Goal: Task Accomplishment & Management: Complete application form

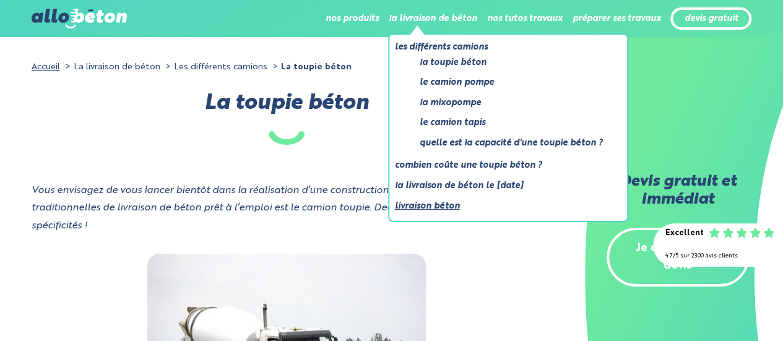
click at [432, 205] on link "Livraison béton" at bounding box center [503, 206] width 218 height 15
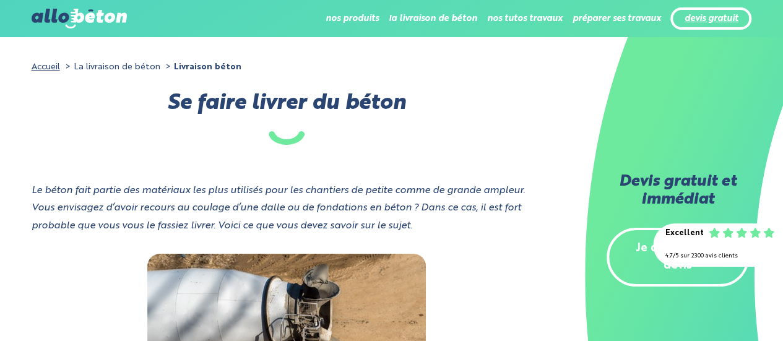
click at [703, 15] on link "devis gratuit" at bounding box center [711, 19] width 54 height 11
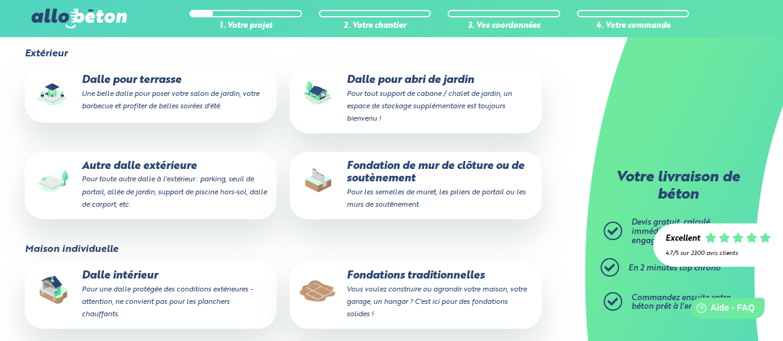
scroll to position [124, 0]
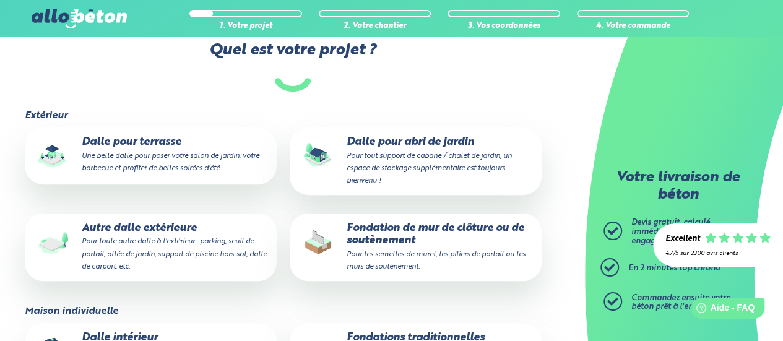
click at [389, 151] on p "Dalle pour abri de jardin Pour tout support de cabane / chalet de jardin, un es…" at bounding box center [415, 161] width 234 height 50
click at [0, 0] on input "Dalle pour abri de jardin Pour tout support de cabane / chalet de jardin, un es…" at bounding box center [0, 0] width 0 height 0
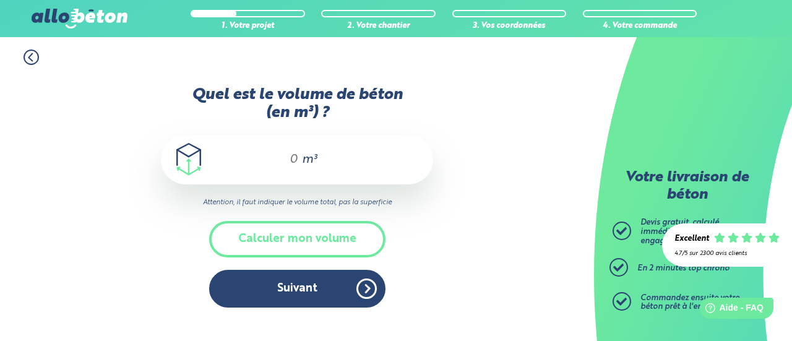
click at [299, 153] on div "m³" at bounding box center [297, 159] width 272 height 49
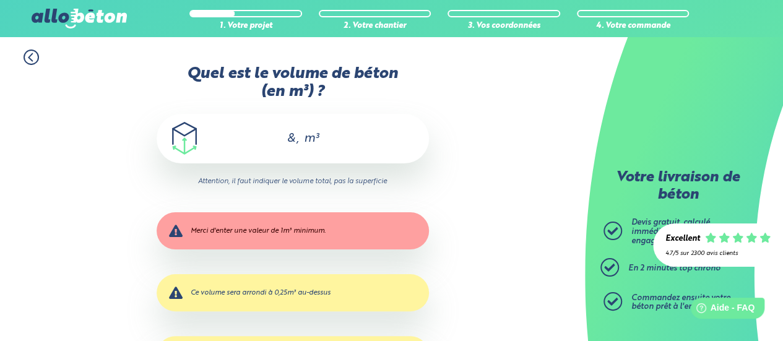
type input "&"
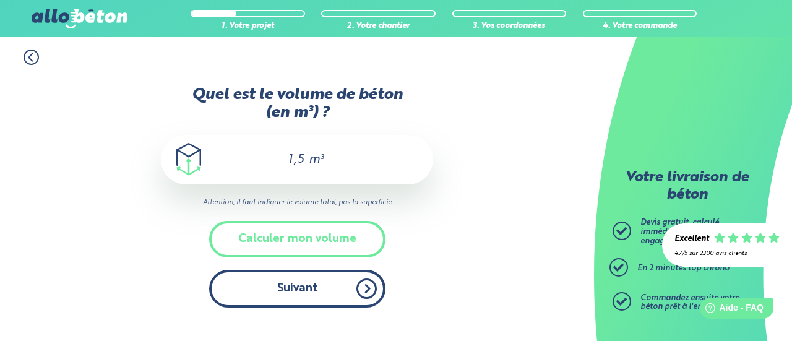
type input "1,5"
click at [301, 288] on button "Suivant" at bounding box center [297, 289] width 176 height 38
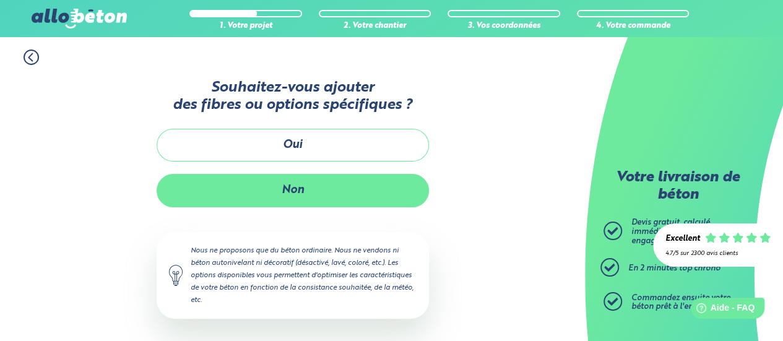
click at [299, 195] on button "Non" at bounding box center [293, 190] width 272 height 33
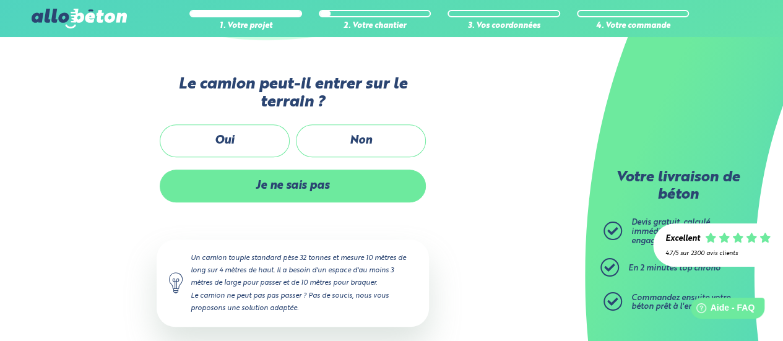
scroll to position [309, 0]
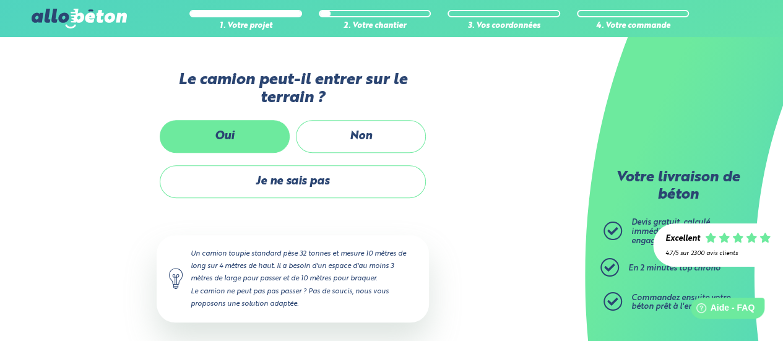
click at [218, 131] on label "Oui" at bounding box center [225, 136] width 130 height 33
click at [0, 0] on input "Oui" at bounding box center [0, 0] width 0 height 0
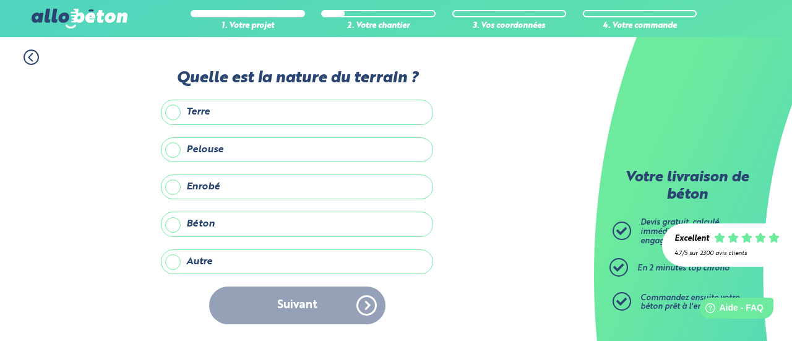
click at [185, 264] on label "Autre" at bounding box center [297, 261] width 272 height 25
click at [0, 0] on input "Autre" at bounding box center [0, 0] width 0 height 0
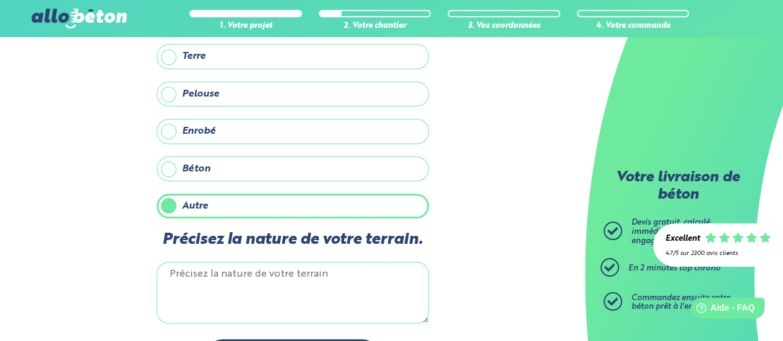
scroll to position [96, 0]
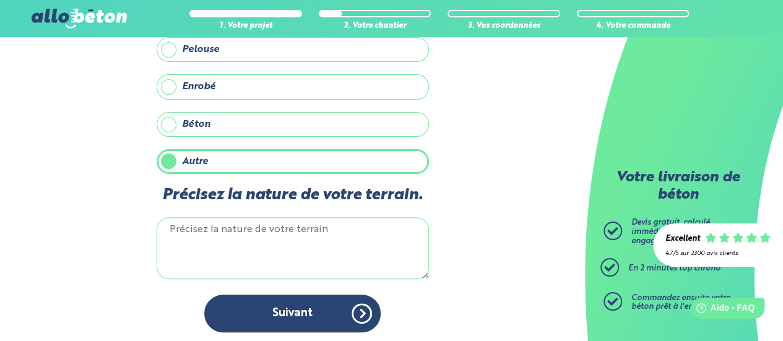
click at [276, 243] on textarea "Précisez la nature de votre terrain." at bounding box center [293, 248] width 272 height 62
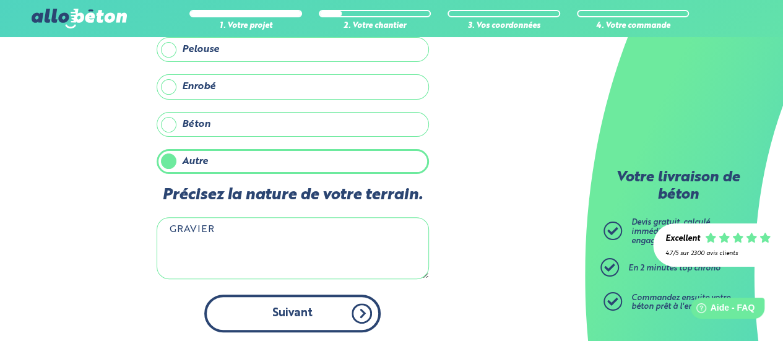
type textarea "GRAVIER"
click at [314, 308] on button "Suivant" at bounding box center [292, 314] width 176 height 38
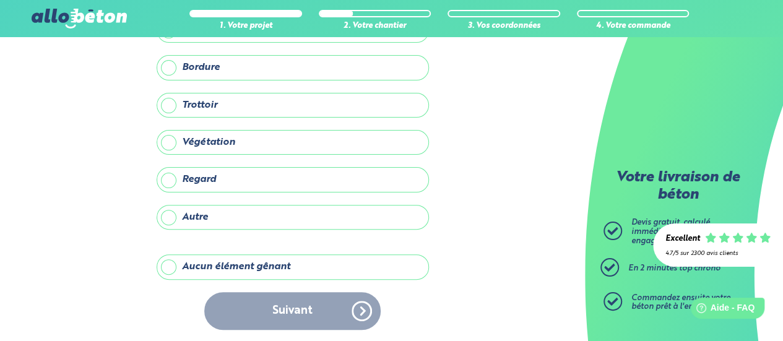
scroll to position [94, 0]
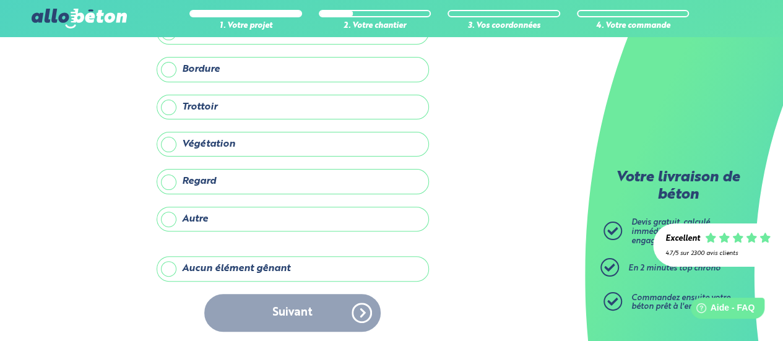
click at [263, 263] on label "Aucun élément gênant" at bounding box center [293, 268] width 272 height 25
click at [0, 0] on input "Aucun élément gênant" at bounding box center [0, 0] width 0 height 0
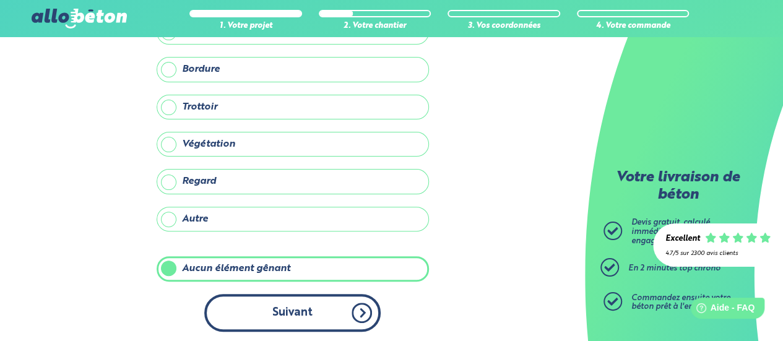
click at [309, 306] on button "Suivant" at bounding box center [292, 313] width 176 height 38
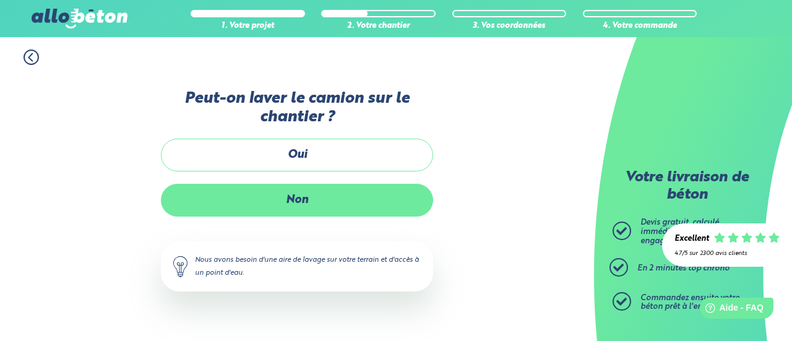
click at [319, 197] on label "Non" at bounding box center [297, 200] width 272 height 33
click at [0, 0] on input "Non" at bounding box center [0, 0] width 0 height 0
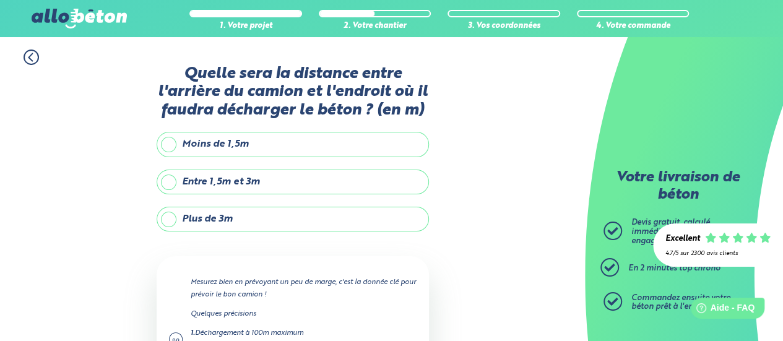
click at [223, 180] on label "Entre 1,5m et 3m" at bounding box center [293, 182] width 272 height 25
click at [0, 0] on input "Entre 1,5m et 3m" at bounding box center [0, 0] width 0 height 0
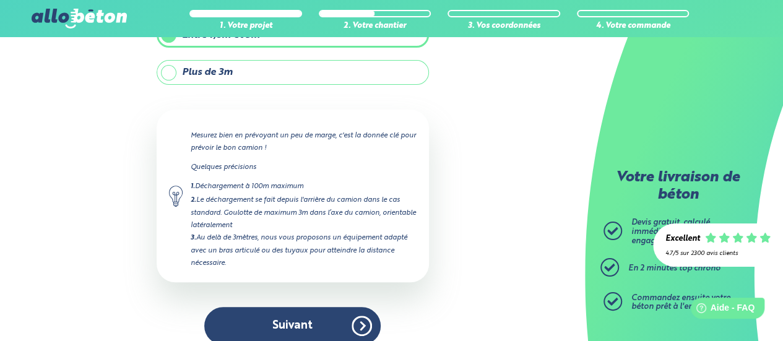
scroll to position [159, 0]
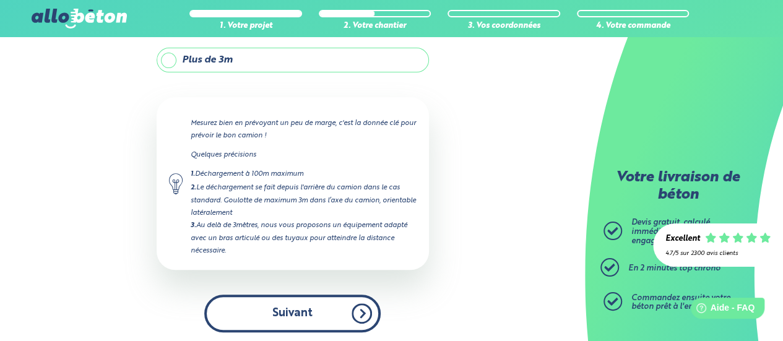
click at [298, 303] on button "Suivant" at bounding box center [292, 314] width 176 height 38
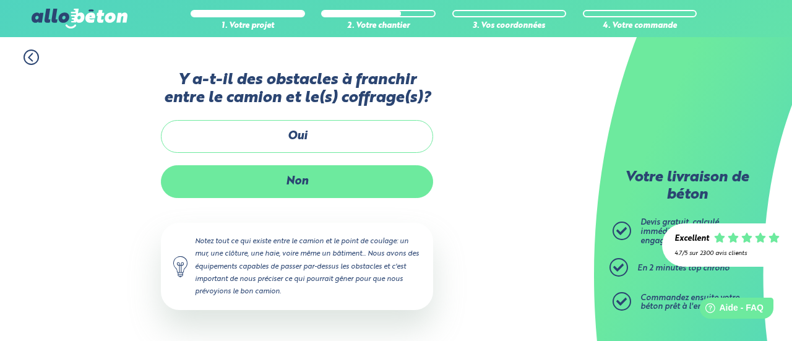
click at [304, 185] on label "Non" at bounding box center [297, 181] width 272 height 33
click at [0, 0] on input "Non" at bounding box center [0, 0] width 0 height 0
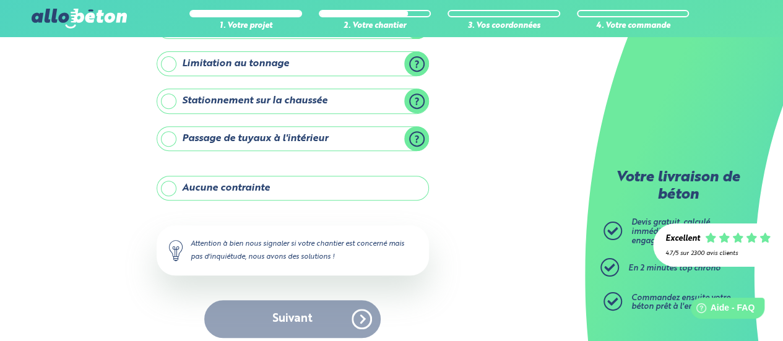
scroll to position [229, 0]
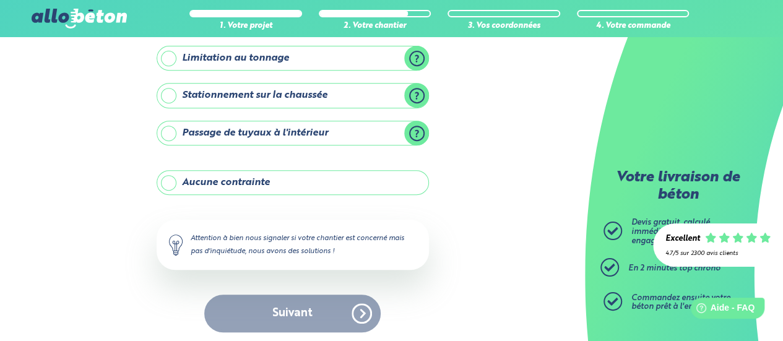
click at [208, 184] on label "Aucune contrainte" at bounding box center [293, 182] width 272 height 25
click at [0, 0] on input "Aucune contrainte" at bounding box center [0, 0] width 0 height 0
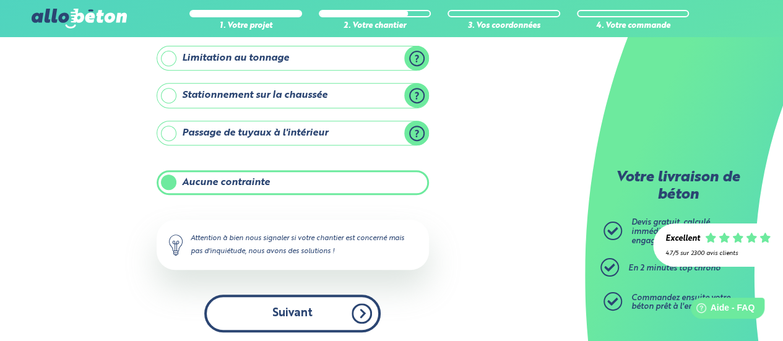
click at [292, 306] on button "Suivant" at bounding box center [292, 314] width 176 height 38
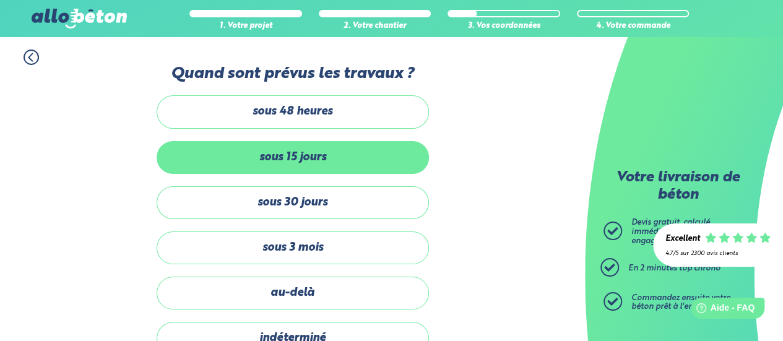
click at [293, 160] on label "sous 15 jours" at bounding box center [293, 157] width 272 height 33
click at [0, 0] on input "sous 15 jours" at bounding box center [0, 0] width 0 height 0
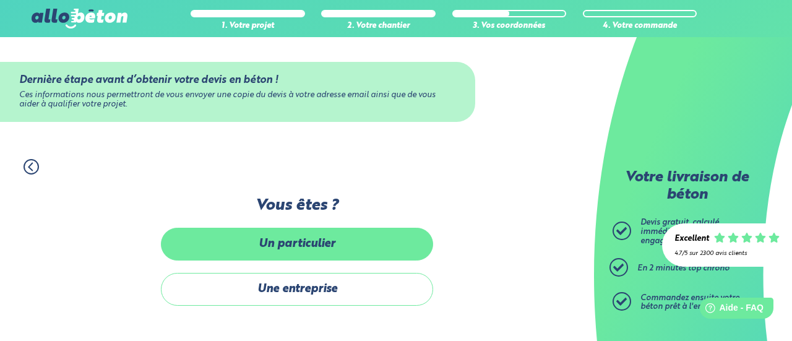
click at [333, 239] on label "Un particulier" at bounding box center [297, 244] width 272 height 33
click at [0, 0] on input "Un particulier" at bounding box center [0, 0] width 0 height 0
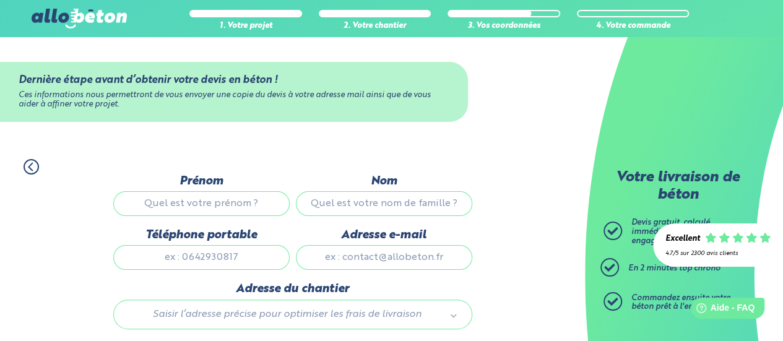
click at [231, 207] on input "Prénom" at bounding box center [201, 203] width 176 height 25
type input "[PERSON_NAME]"
type input "0634905336"
type input "[EMAIL_ADDRESS][DOMAIN_NAME]"
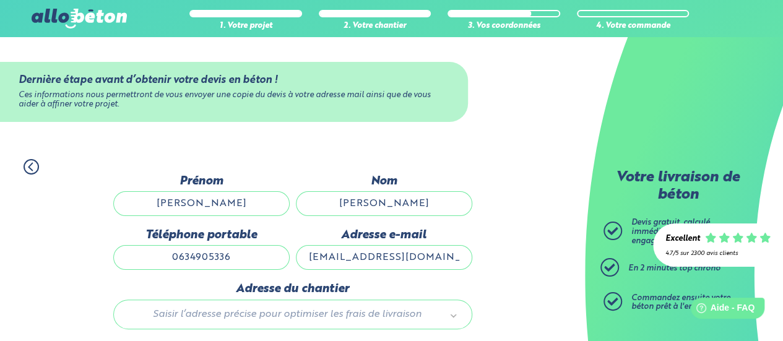
type input "[STREET_ADDRESS]"
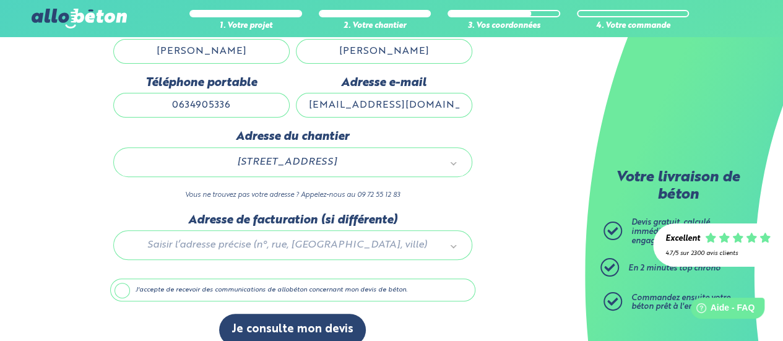
scroll to position [167, 0]
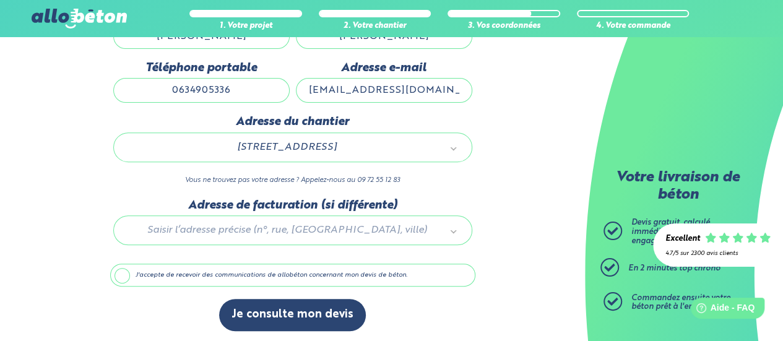
click at [129, 272] on label "J'accepte de recevoir des communications de allobéton concernant mon devis de b…" at bounding box center [292, 276] width 365 height 24
click at [0, 0] on input "J'accepte de recevoir des communications de allobéton concernant mon devis de b…" at bounding box center [0, 0] width 0 height 0
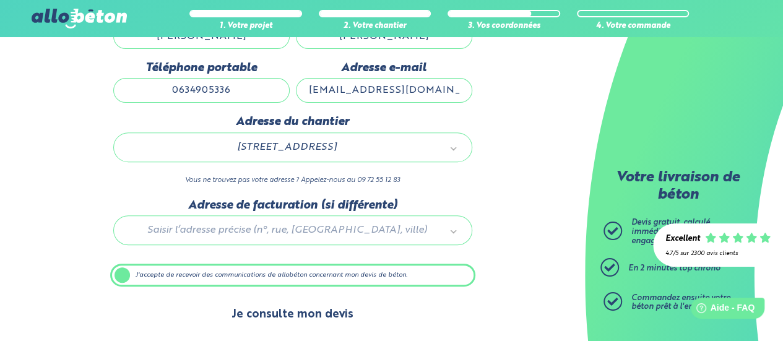
click at [295, 311] on button "Je consulte mon devis" at bounding box center [292, 315] width 147 height 32
